Goal: Navigation & Orientation: Find specific page/section

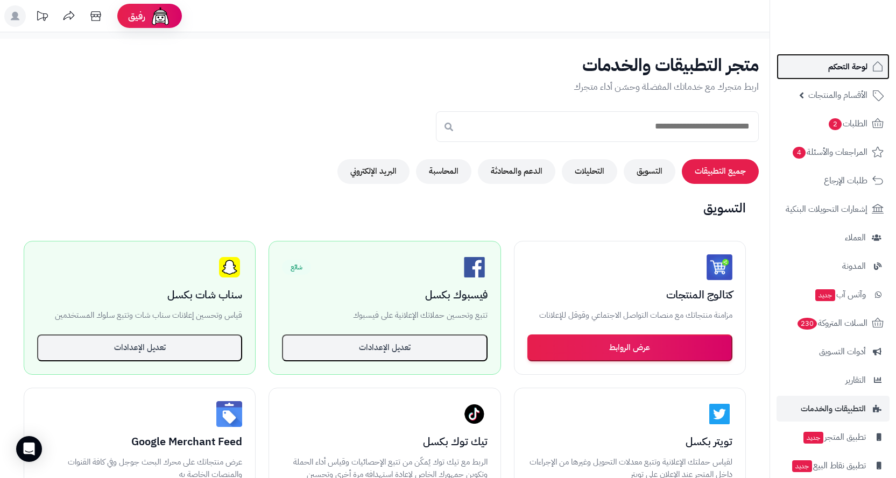
click at [851, 65] on span "لوحة التحكم" at bounding box center [847, 66] width 39 height 15
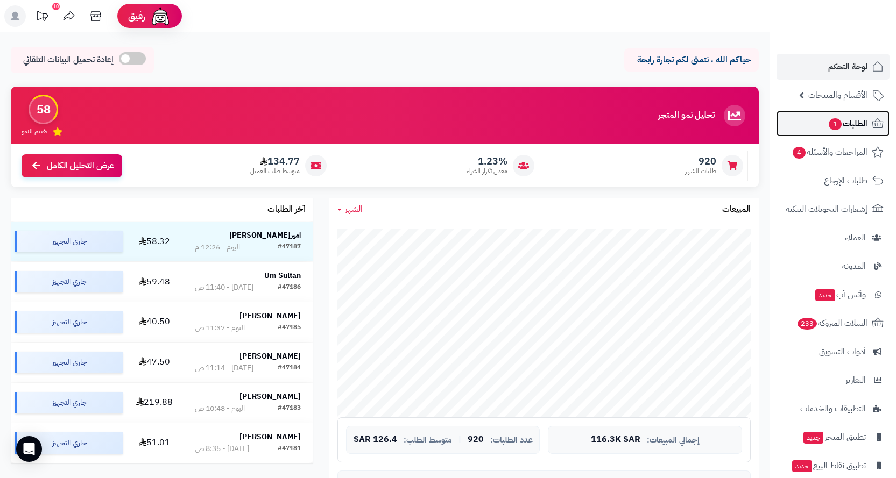
click at [850, 124] on span "الطلبات 1" at bounding box center [848, 123] width 40 height 15
